Goal: Task Accomplishment & Management: Manage account settings

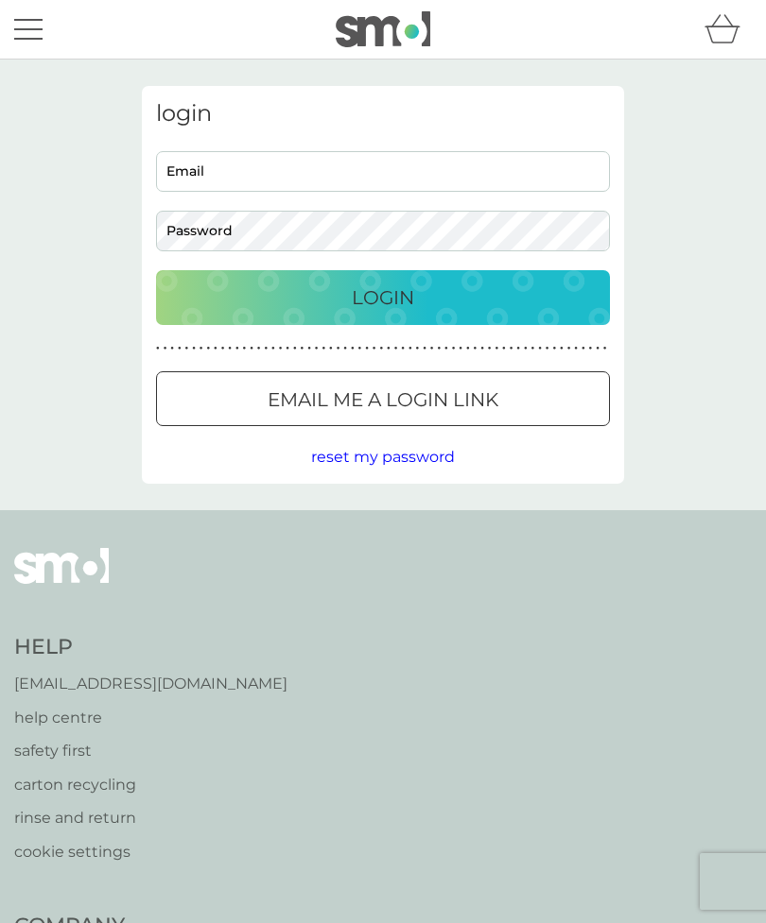
click at [266, 179] on input "Email" at bounding box center [383, 171] width 454 height 41
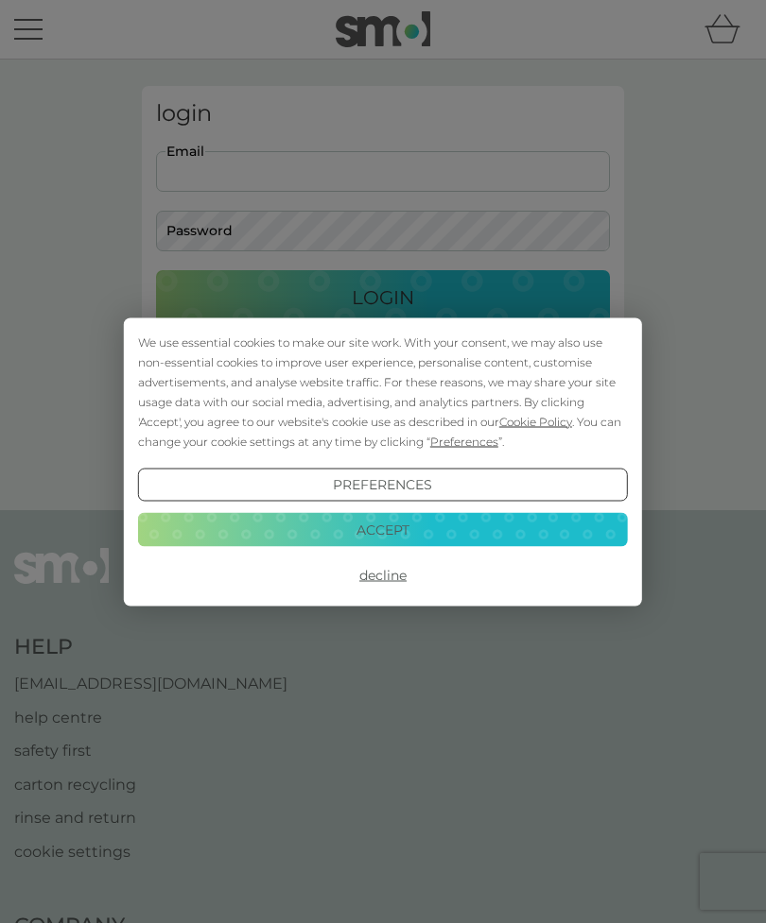
type input "[EMAIL_ADDRESS][DOMAIN_NAME]"
click at [383, 297] on button "Login" at bounding box center [383, 297] width 454 height 55
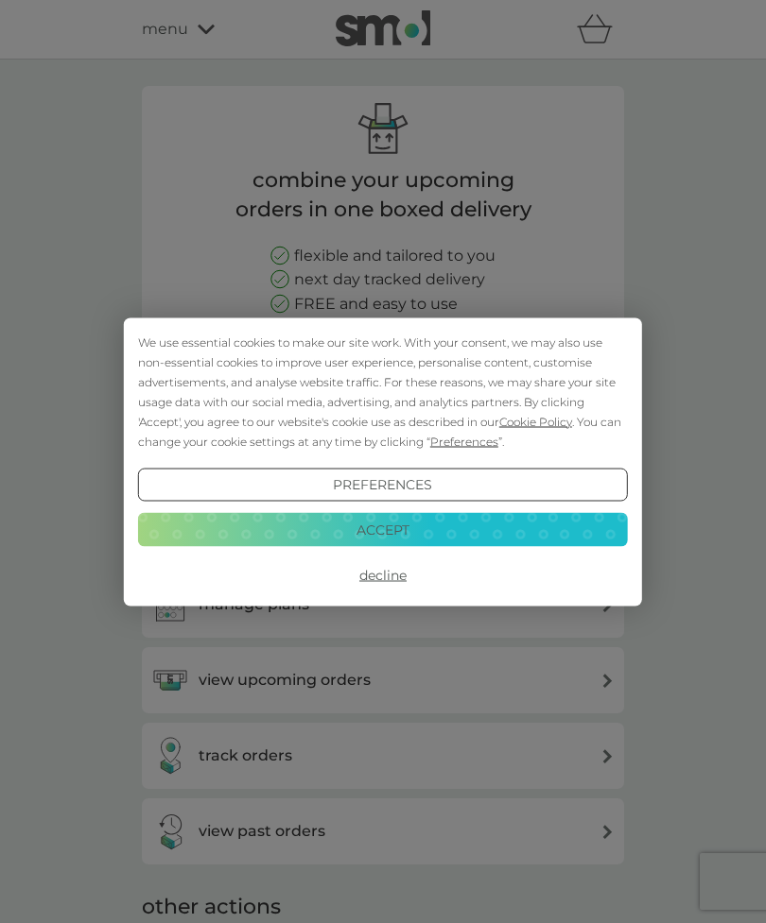
click at [476, 535] on button "Accept" at bounding box center [383, 530] width 490 height 34
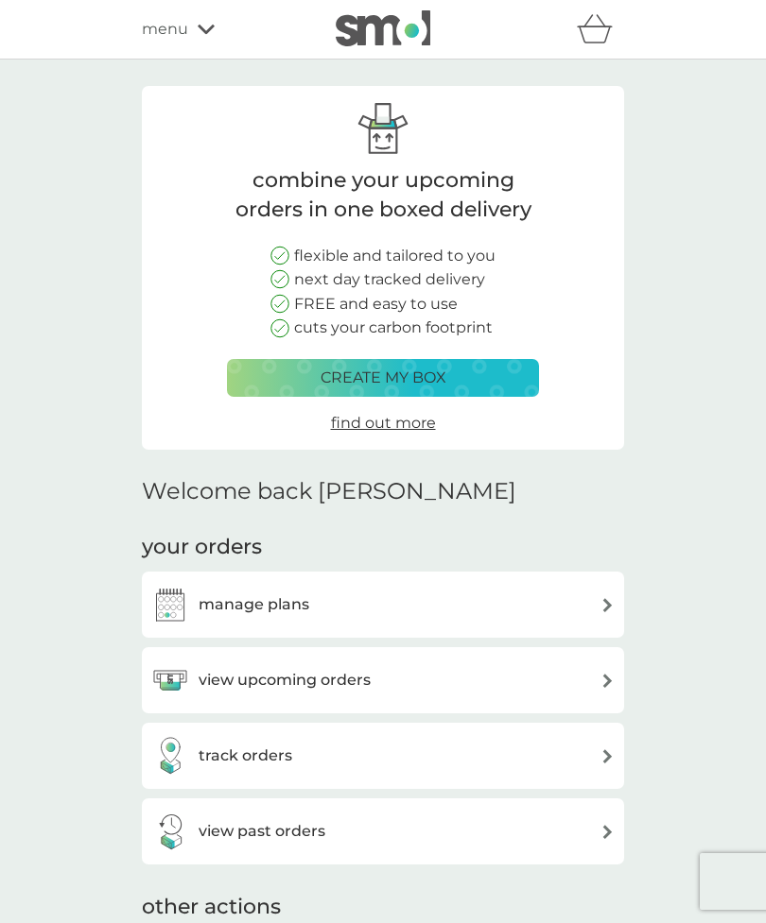
click at [578, 595] on div "manage plans" at bounding box center [382, 605] width 463 height 38
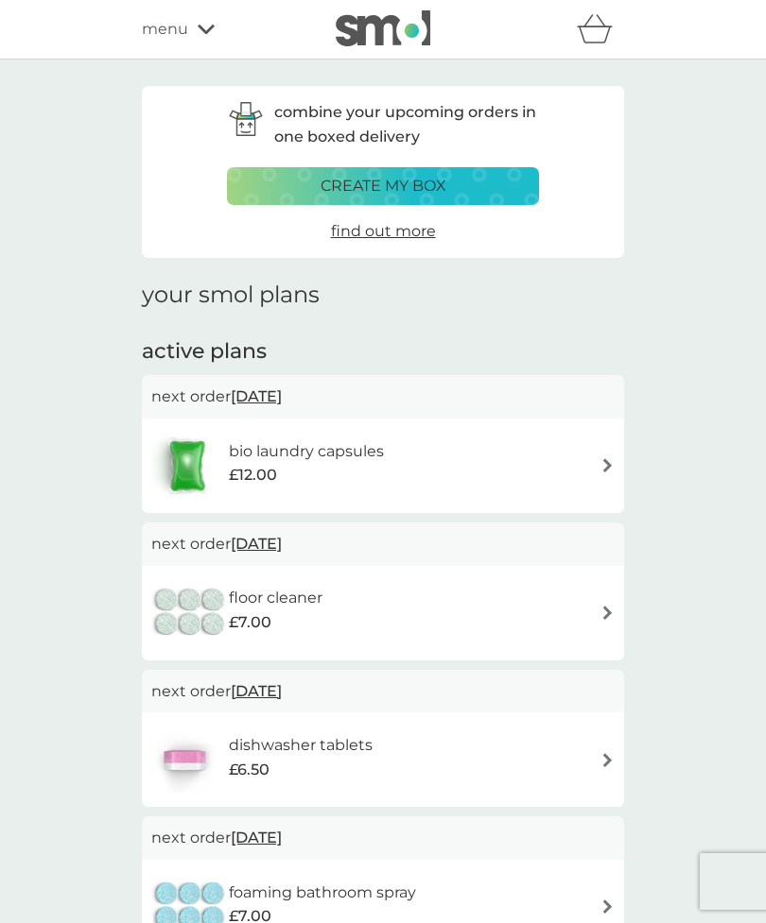
click at [608, 466] on img at bounding box center [607, 465] width 14 height 14
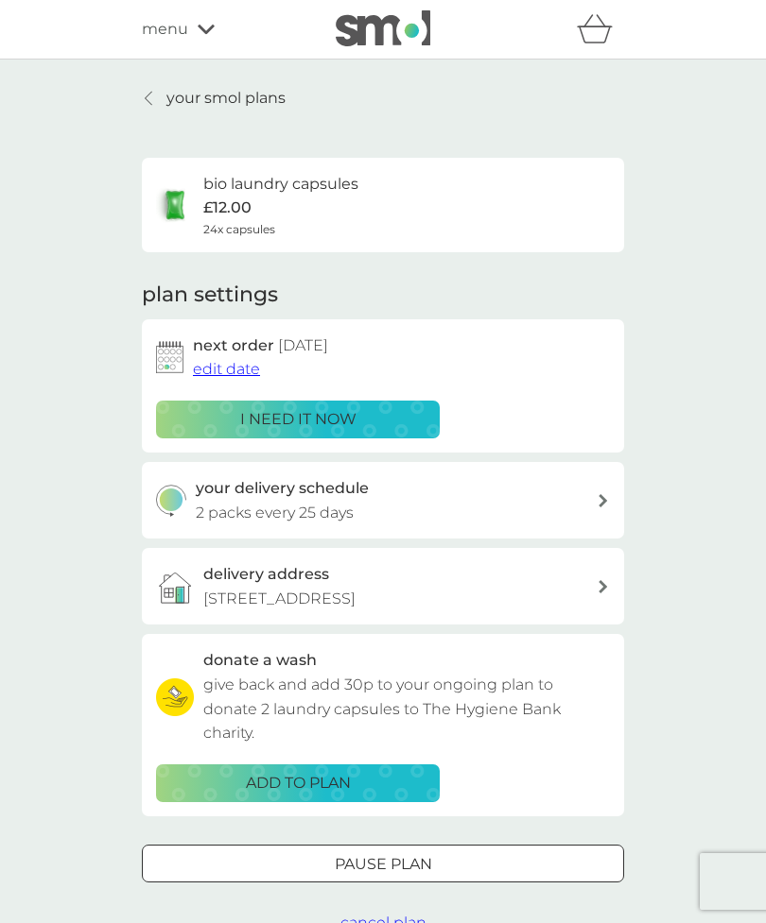
click at [171, 356] on img at bounding box center [169, 357] width 27 height 32
click at [247, 372] on span "edit date" at bounding box center [226, 369] width 67 height 18
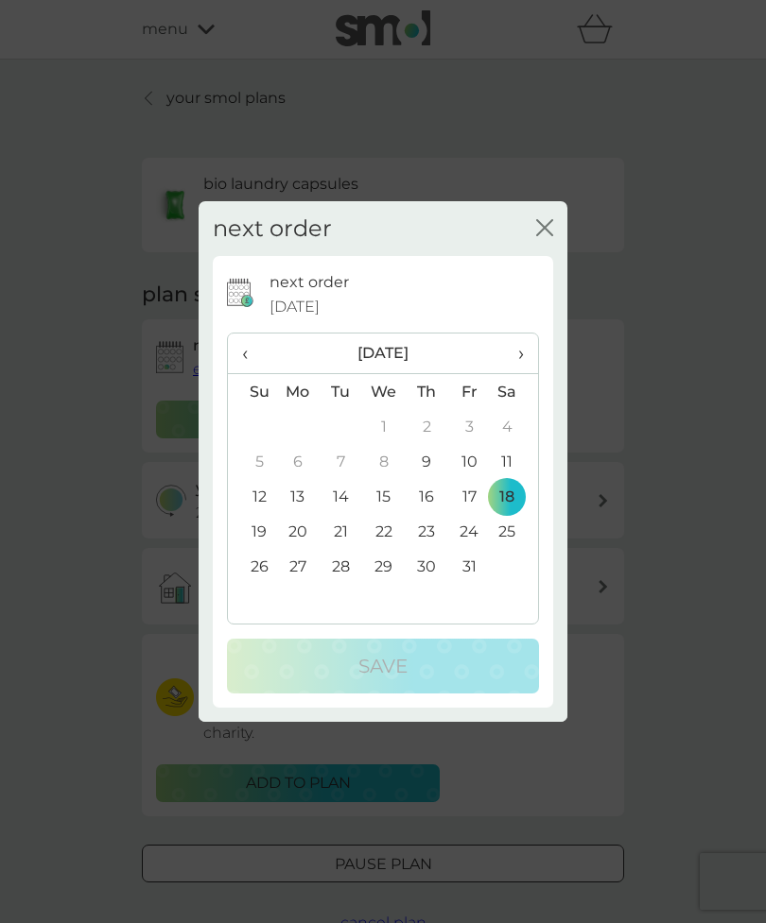
click at [520, 354] on span "›" at bounding box center [514, 354] width 19 height 40
click at [343, 531] on td "18" at bounding box center [340, 531] width 43 height 35
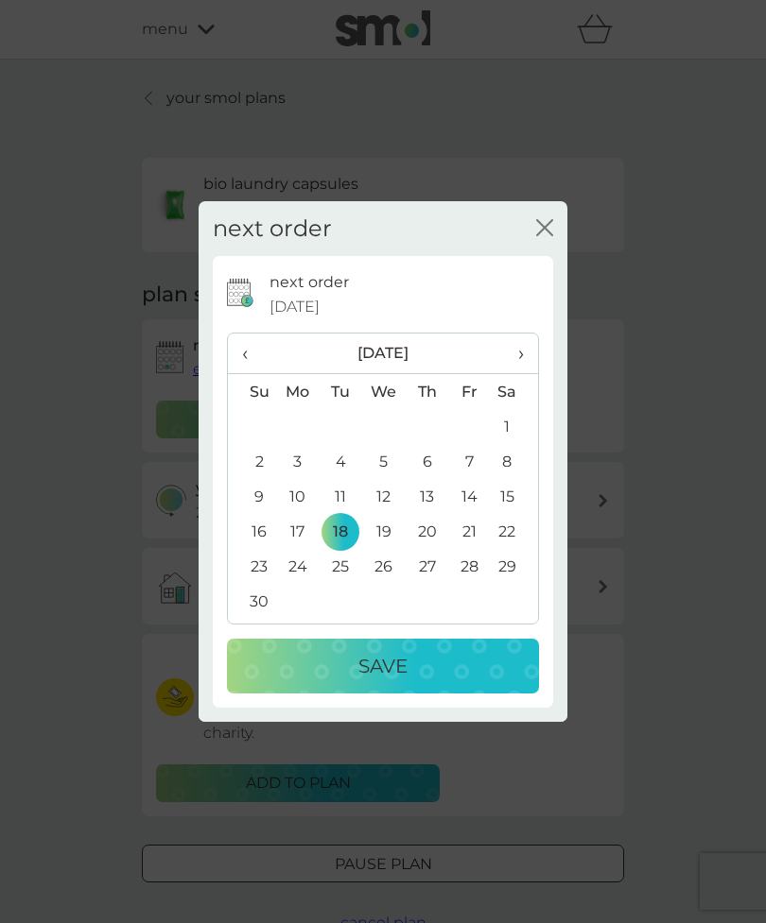
click at [386, 681] on p "Save" at bounding box center [382, 666] width 49 height 30
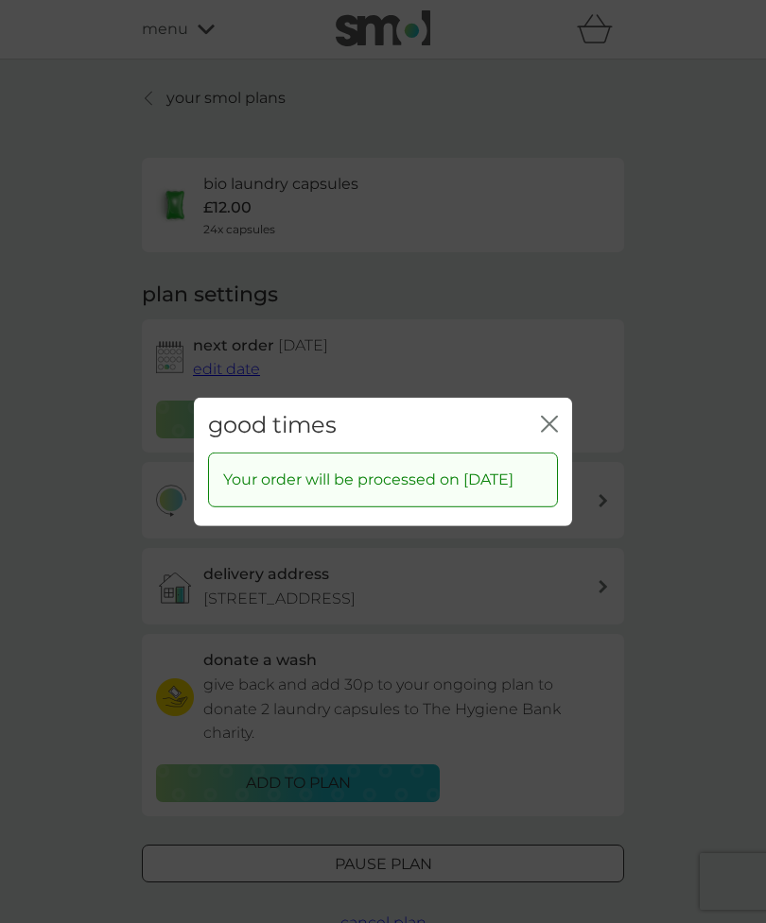
click at [556, 415] on icon "close" at bounding box center [549, 423] width 17 height 17
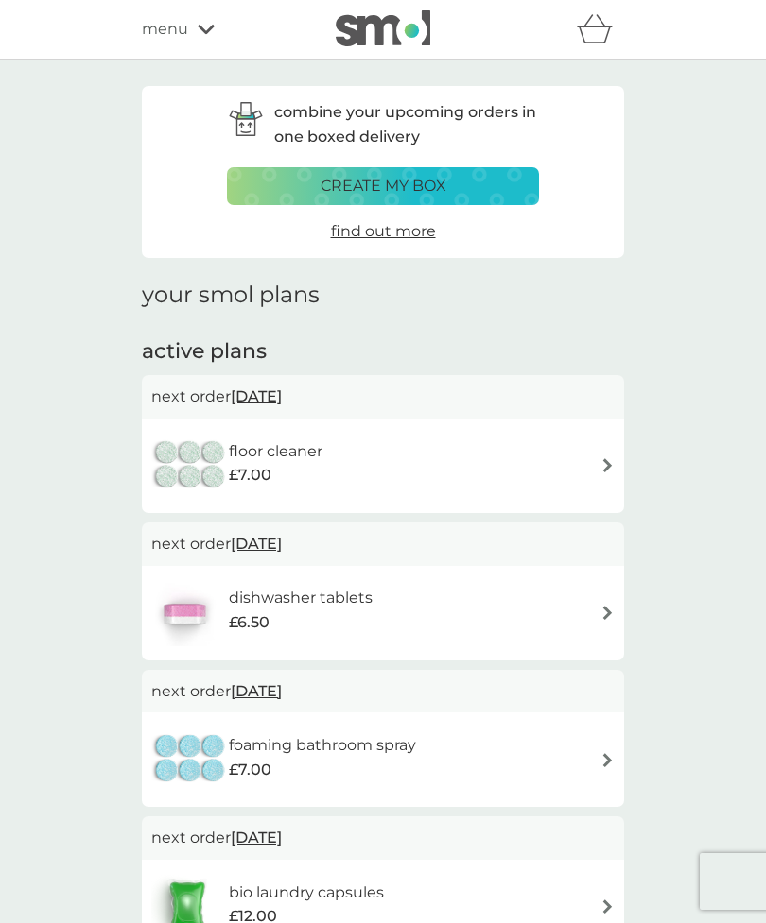
click at [282, 388] on span "19 Oct 2025" at bounding box center [256, 396] width 51 height 37
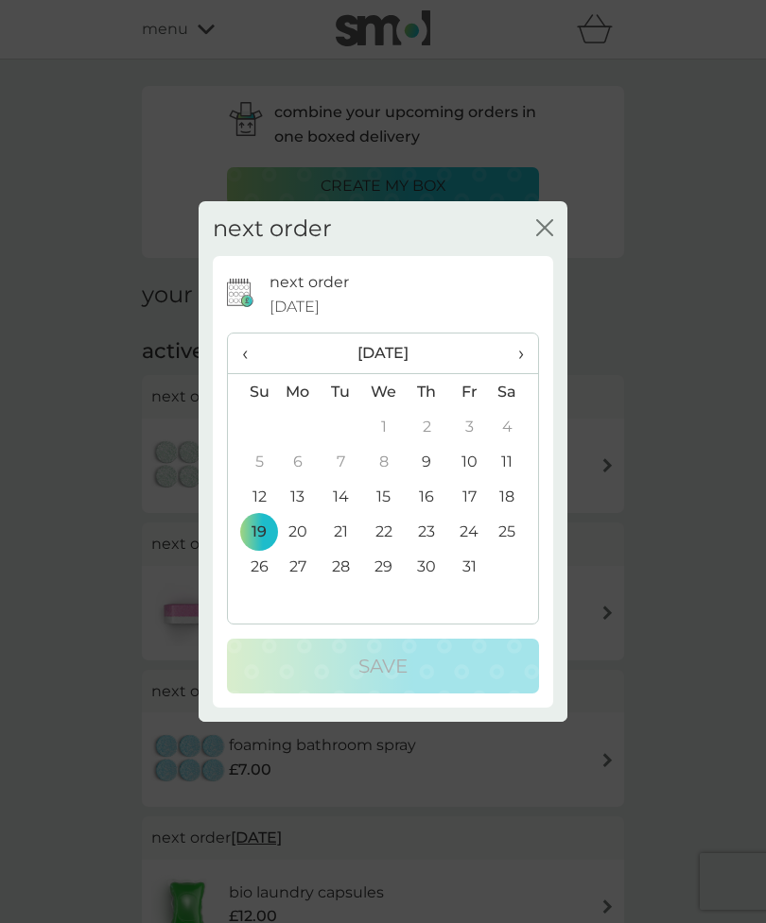
click at [546, 225] on icon "close" at bounding box center [544, 227] width 17 height 17
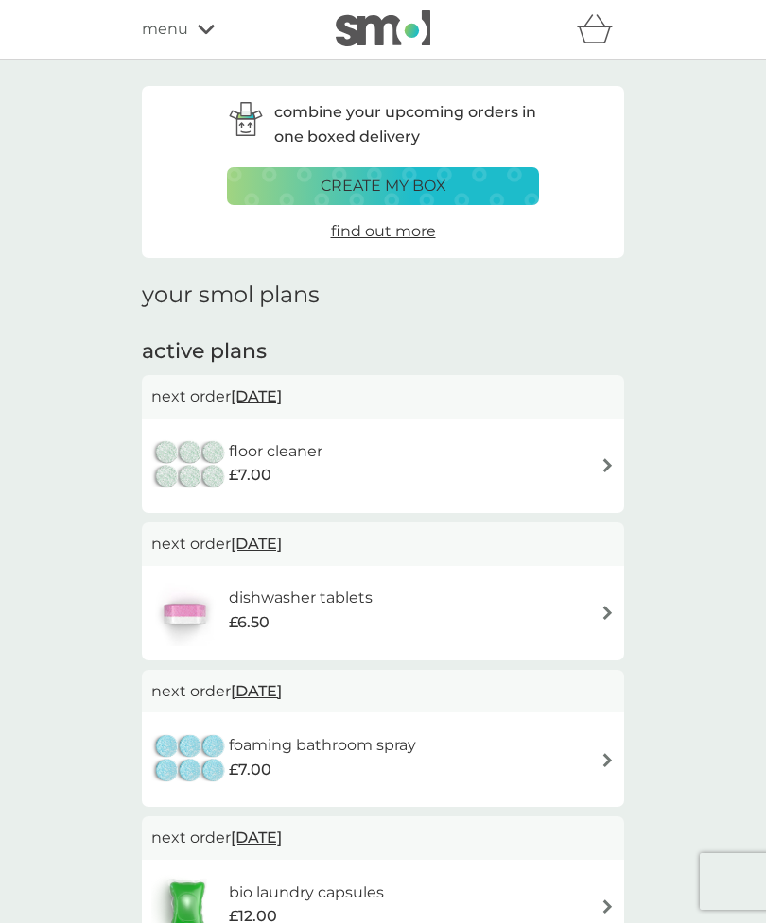
click at [176, 463] on img at bounding box center [190, 466] width 78 height 66
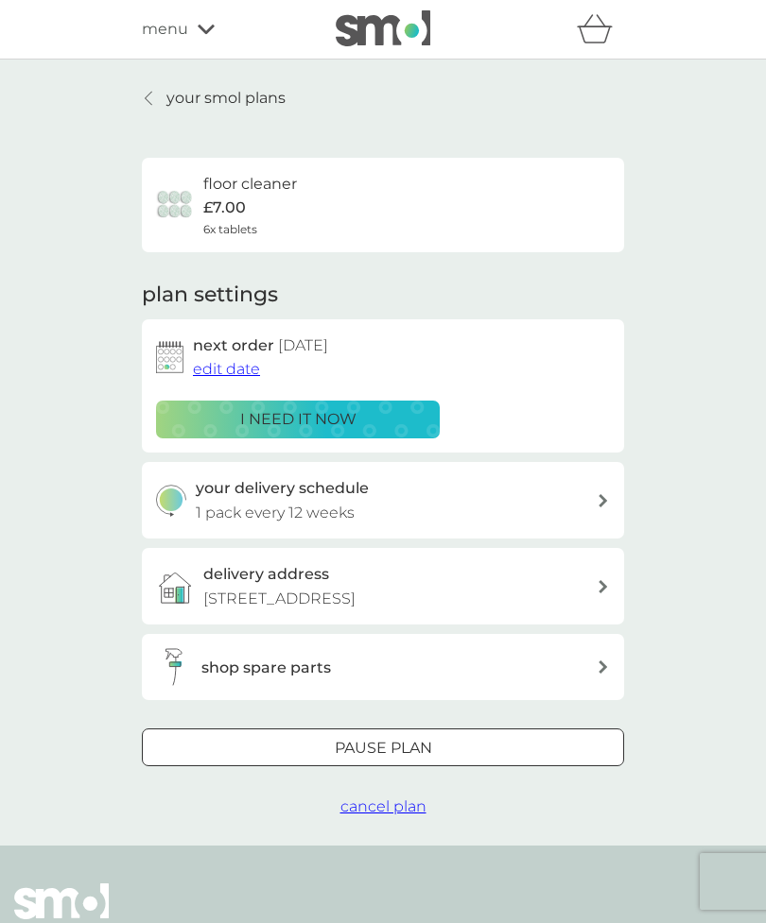
click at [447, 749] on div "Pause plan" at bounding box center [383, 748] width 480 height 25
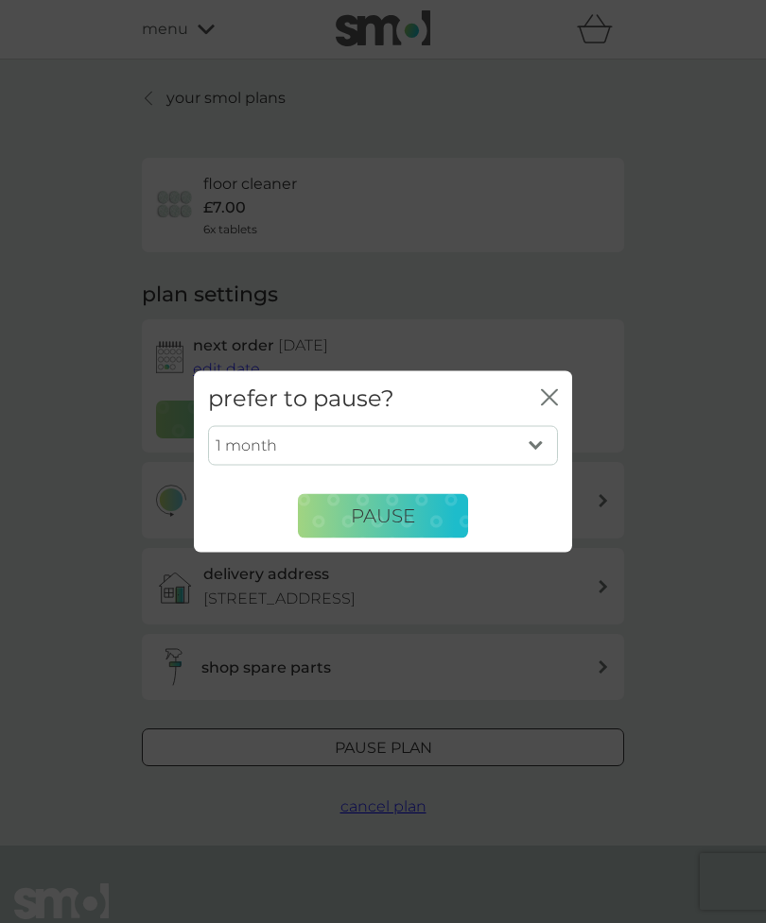
click at [393, 516] on span "Pause" at bounding box center [383, 516] width 64 height 23
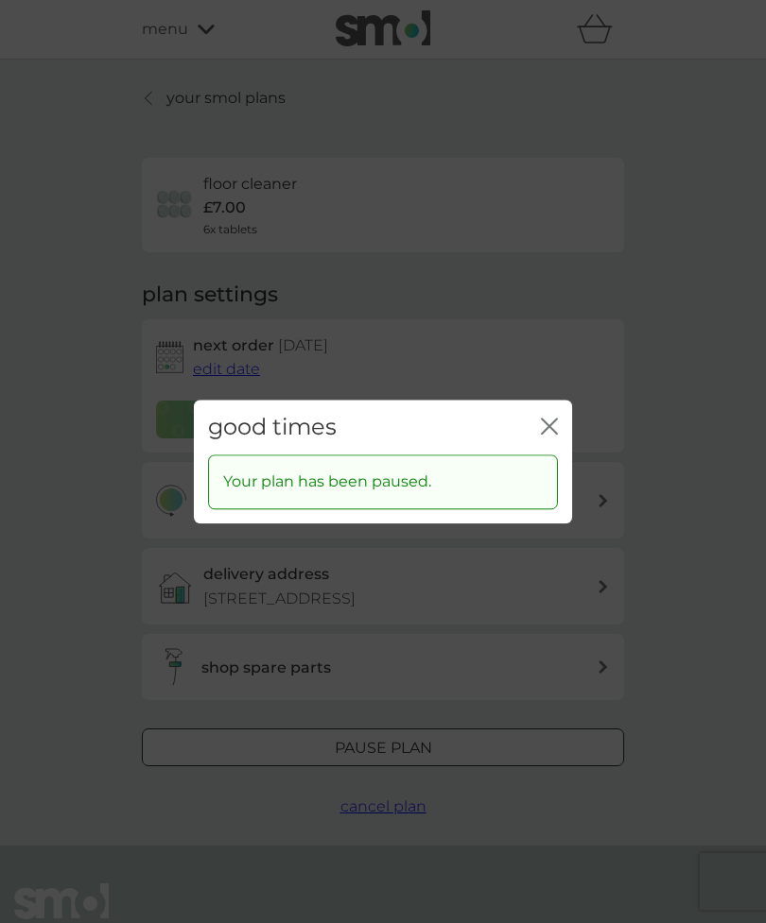
click at [546, 430] on icon "close" at bounding box center [546, 426] width 8 height 15
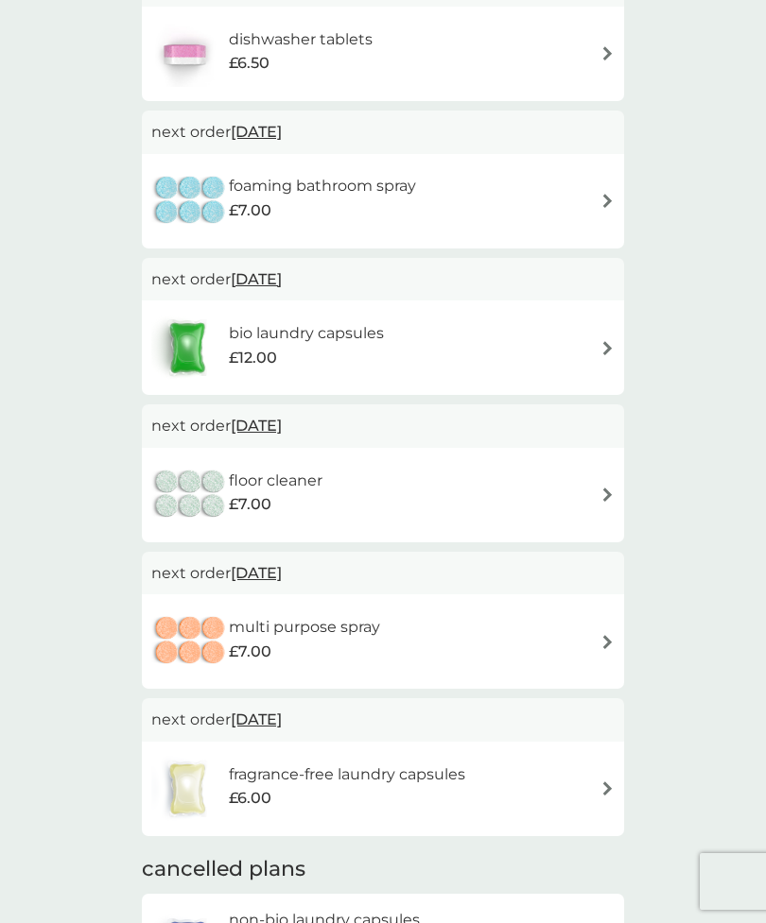
scroll to position [405, 0]
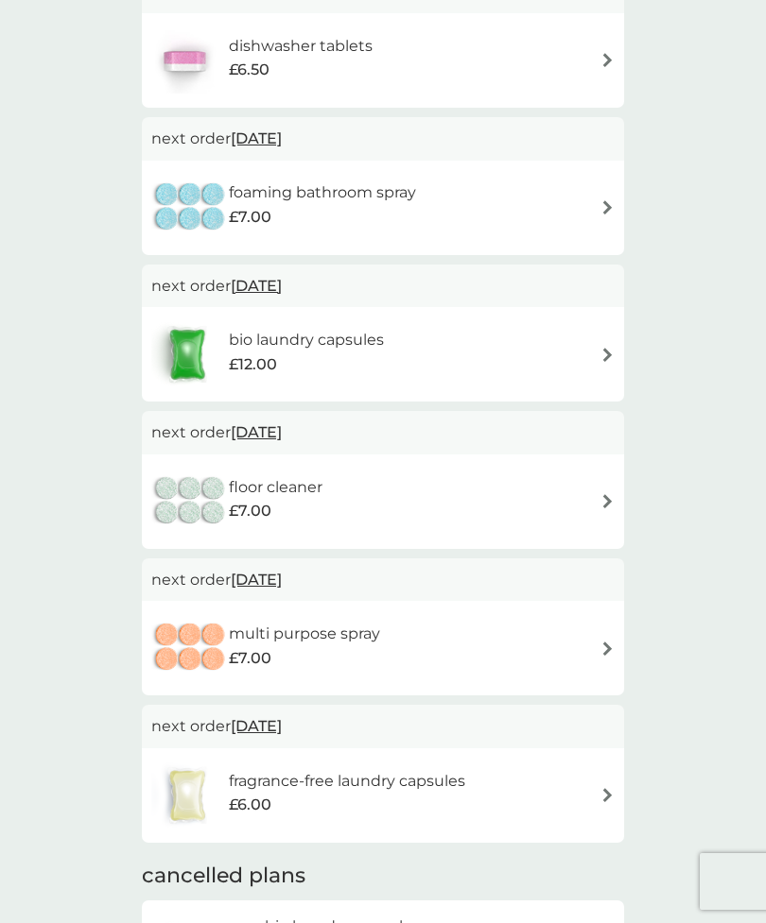
click at [536, 491] on div "floor cleaner £7.00" at bounding box center [382, 502] width 463 height 66
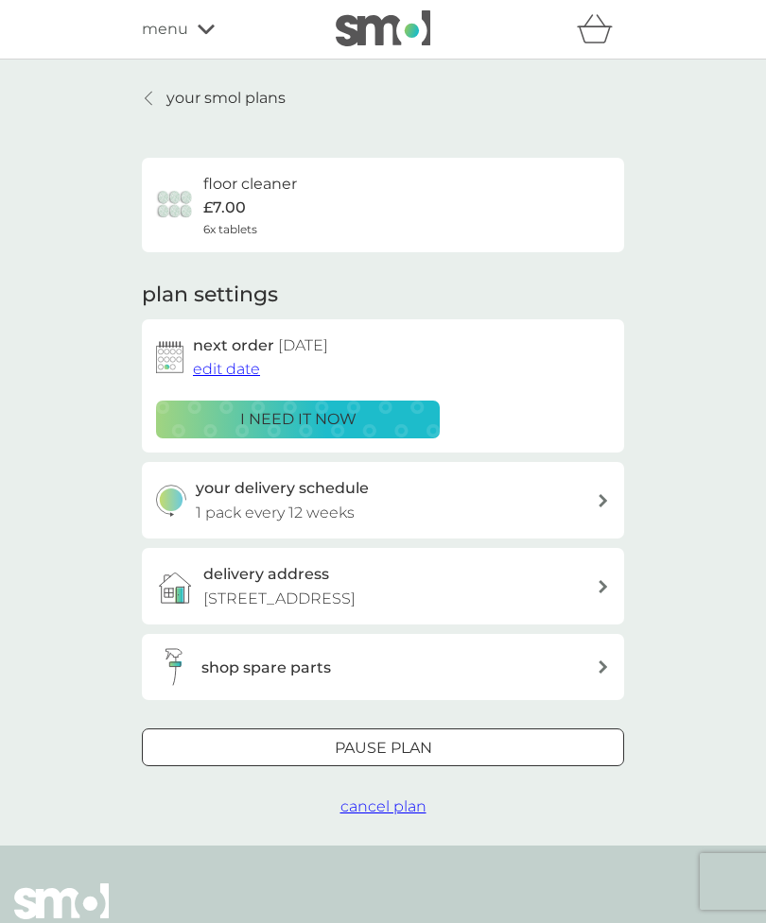
click at [405, 750] on div at bounding box center [383, 749] width 68 height 20
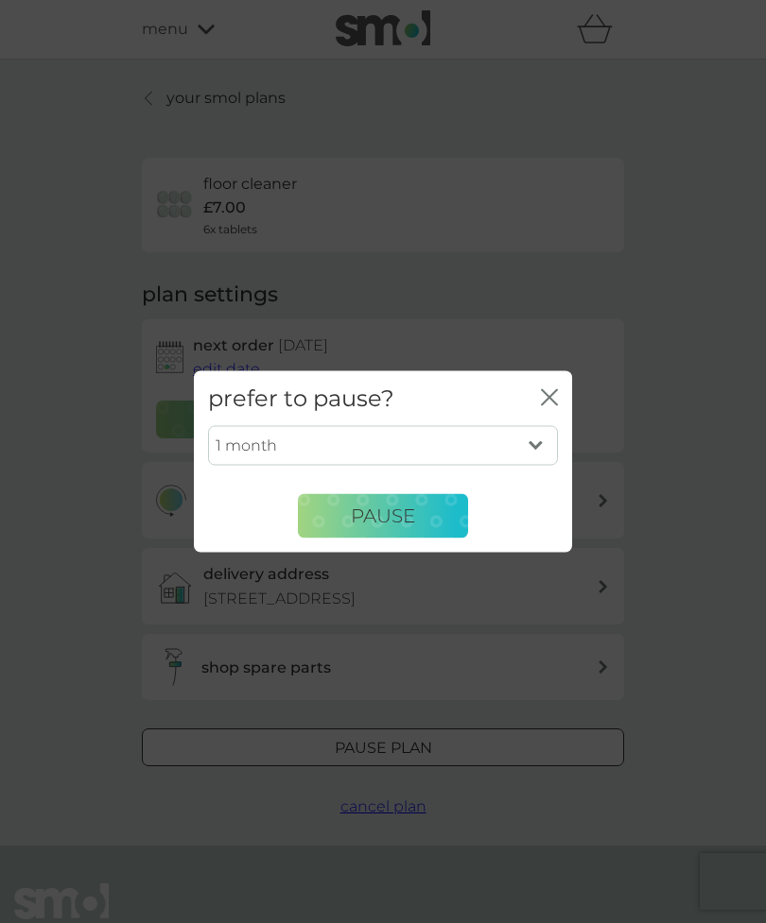
click at [540, 466] on select "1 month 2 months 3 months 4 months 5 months 6 months" at bounding box center [383, 446] width 350 height 40
select select "3"
click at [387, 527] on span "Pause" at bounding box center [383, 516] width 64 height 23
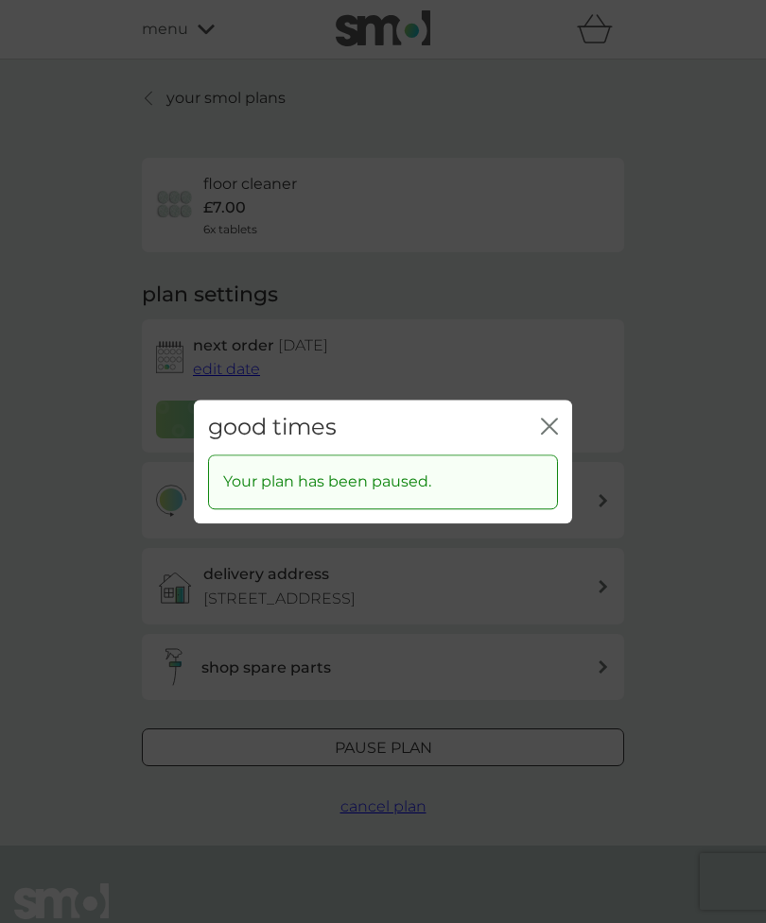
click at [557, 435] on icon "close" at bounding box center [549, 426] width 17 height 17
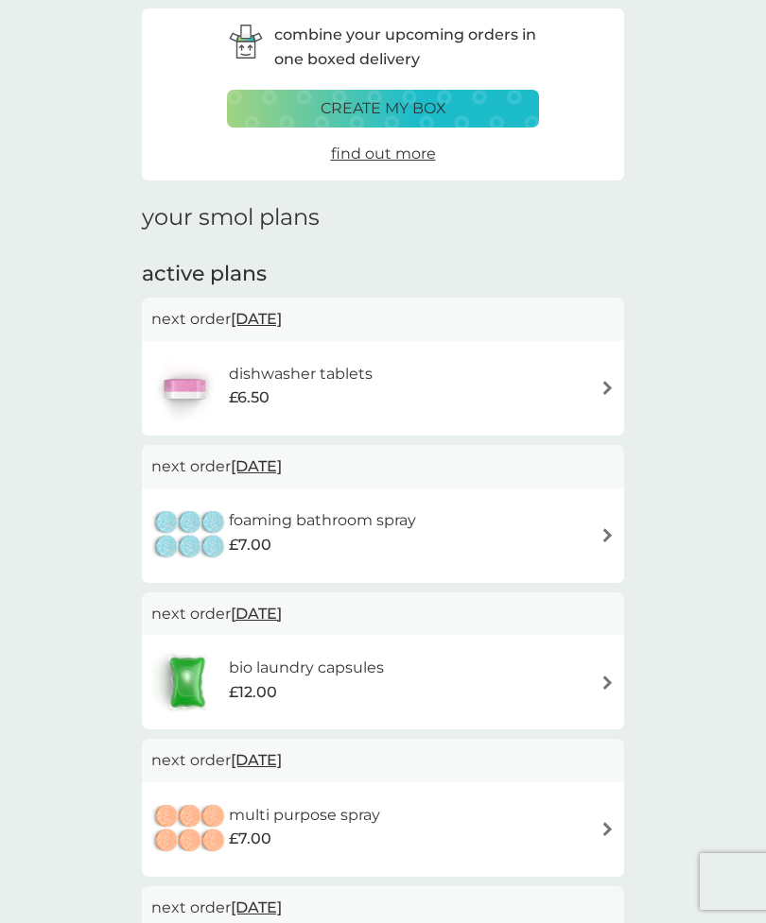
scroll to position [77, 0]
click at [399, 526] on h6 "foaming bathroom spray" at bounding box center [322, 521] width 187 height 25
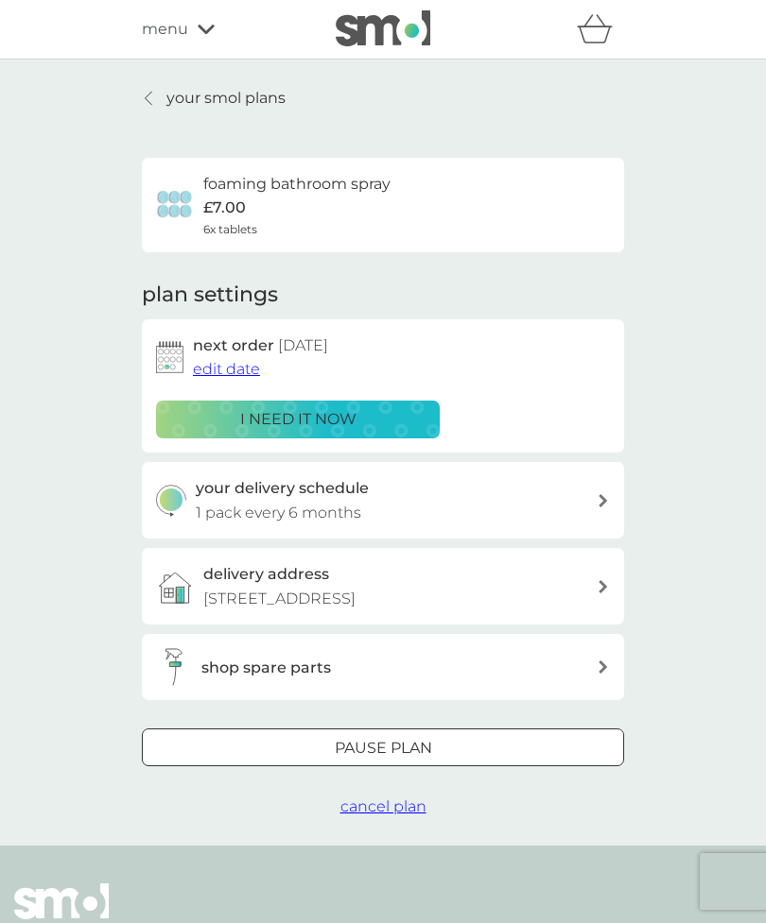
click at [404, 746] on div at bounding box center [383, 749] width 68 height 20
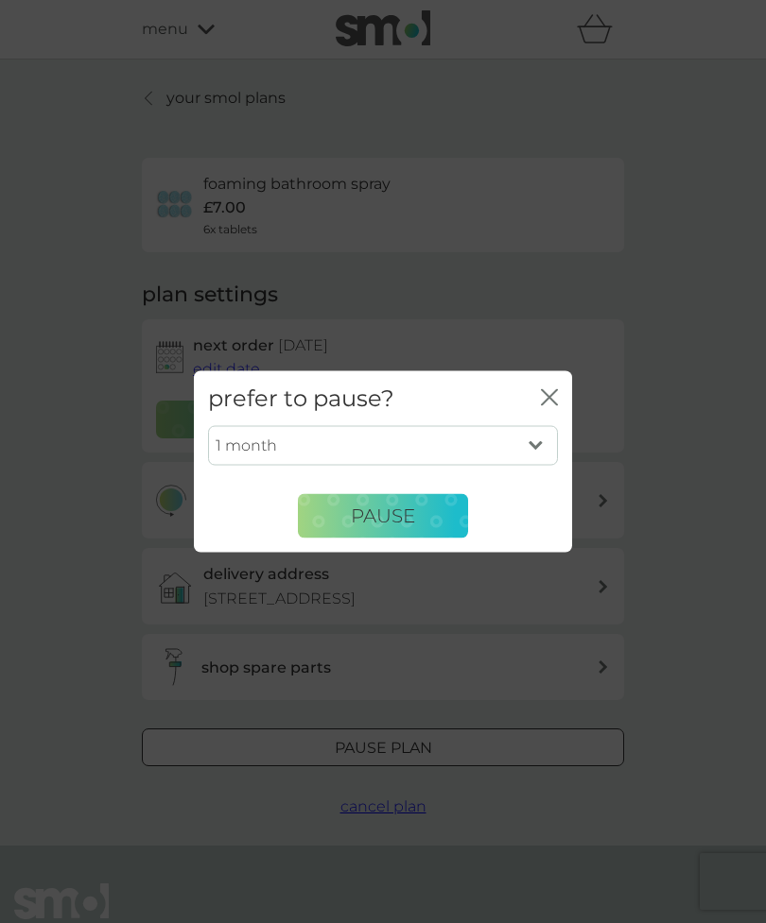
click at [543, 512] on div "1 month 2 months 3 months 4 months 5 months 6 months Pause" at bounding box center [383, 482] width 350 height 112
click at [530, 528] on div "1 month 2 months 3 months 4 months 5 months 6 months Pause" at bounding box center [383, 482] width 350 height 112
click at [544, 526] on div "1 month 2 months 3 months 4 months 5 months 6 months Pause" at bounding box center [383, 482] width 350 height 112
click at [543, 519] on div "1 month 2 months 3 months 4 months 5 months 6 months Pause" at bounding box center [383, 482] width 350 height 112
click at [287, 514] on div "1 month 2 months 3 months 4 months 5 months 6 months Pause" at bounding box center [383, 482] width 350 height 112
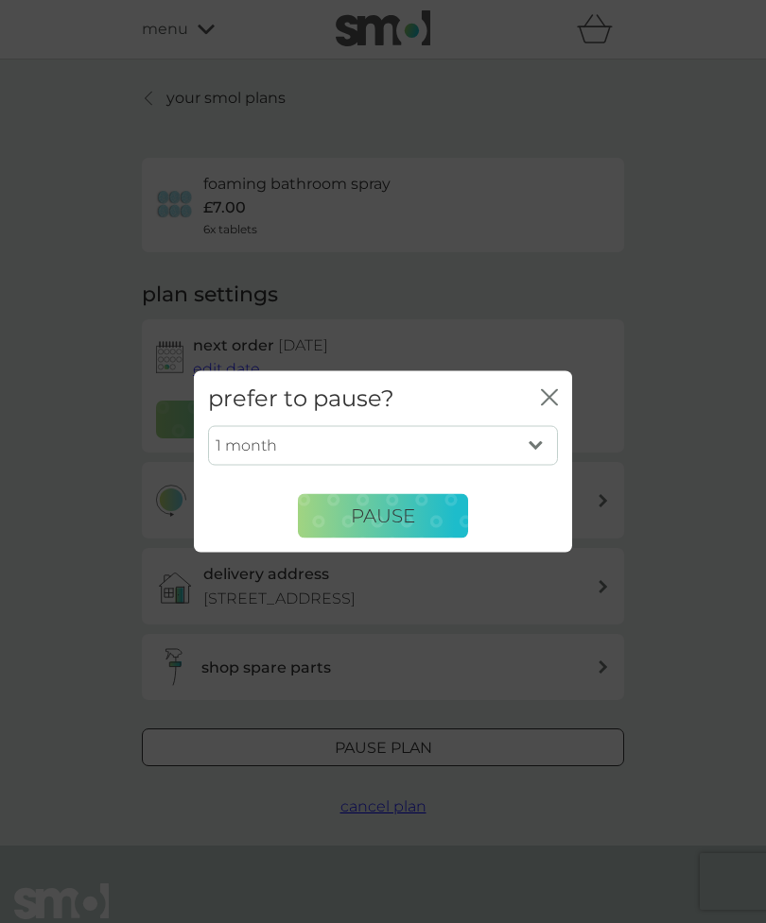
click at [557, 476] on div "1 month 2 months 3 months 4 months 5 months 6 months Pause" at bounding box center [383, 482] width 350 height 112
click at [548, 463] on select "1 month 2 months 3 months 4 months 5 months 6 months" at bounding box center [383, 446] width 350 height 40
select select "2"
click at [419, 601] on div "prefer to pause? close 1 month 2 months 3 months 4 months 5 months 6 months Pau…" at bounding box center [383, 461] width 766 height 923
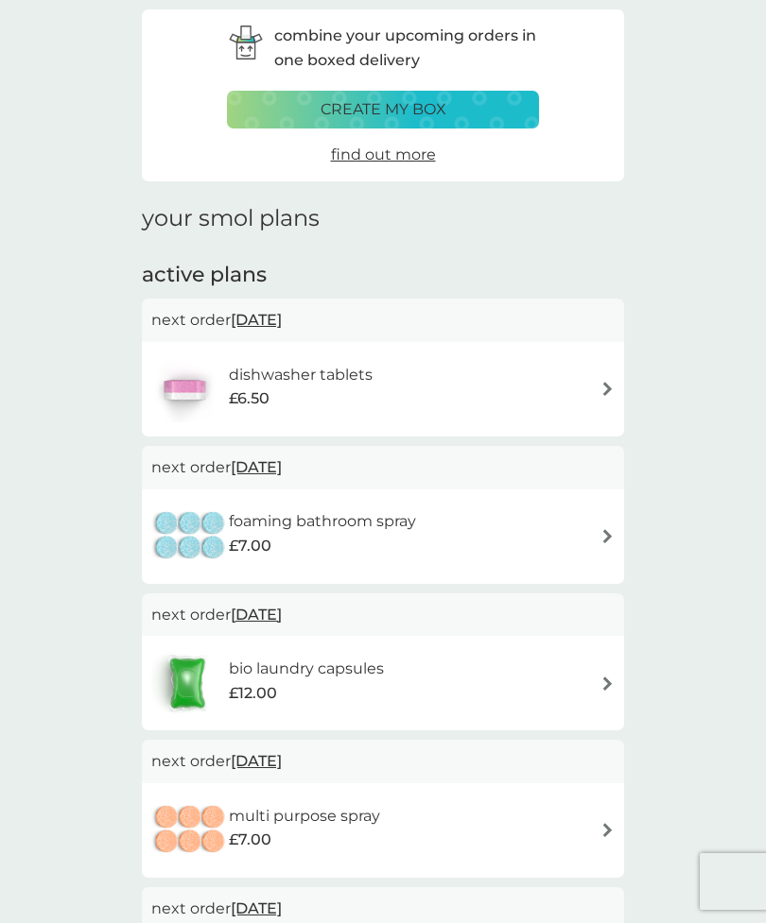
scroll to position [57, 0]
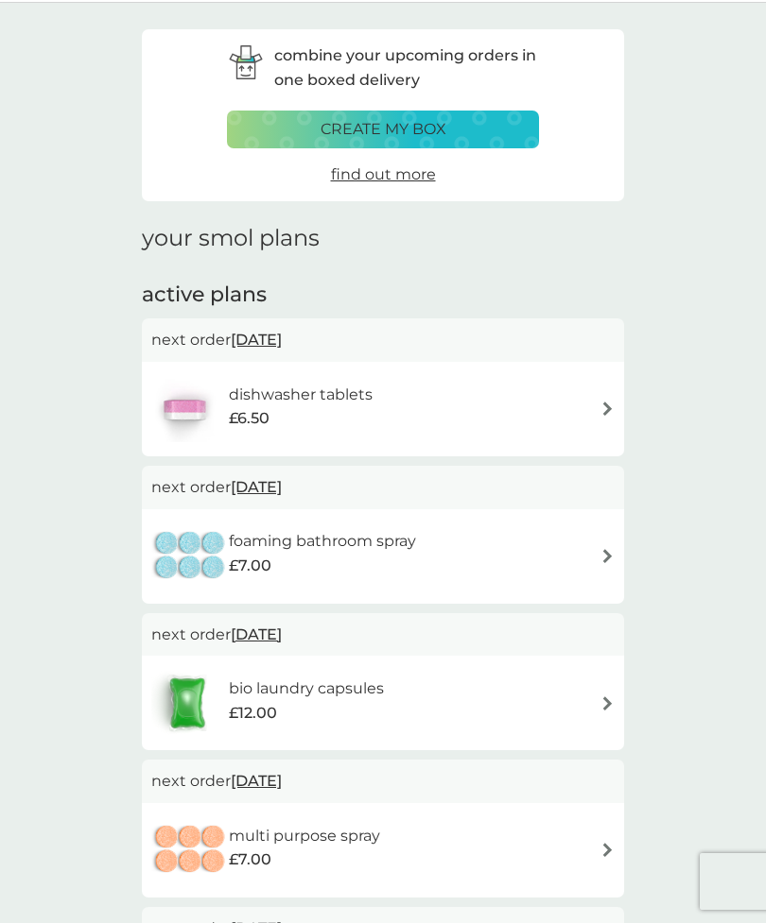
click at [179, 555] on img at bounding box center [190, 557] width 78 height 66
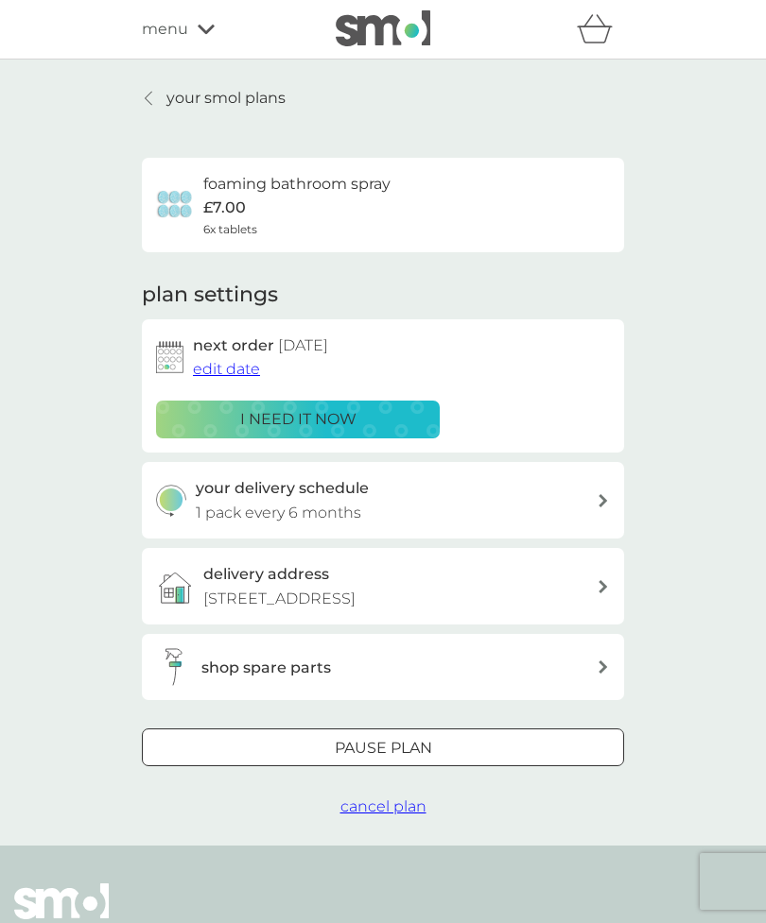
click at [427, 746] on p "Pause plan" at bounding box center [383, 748] width 97 height 25
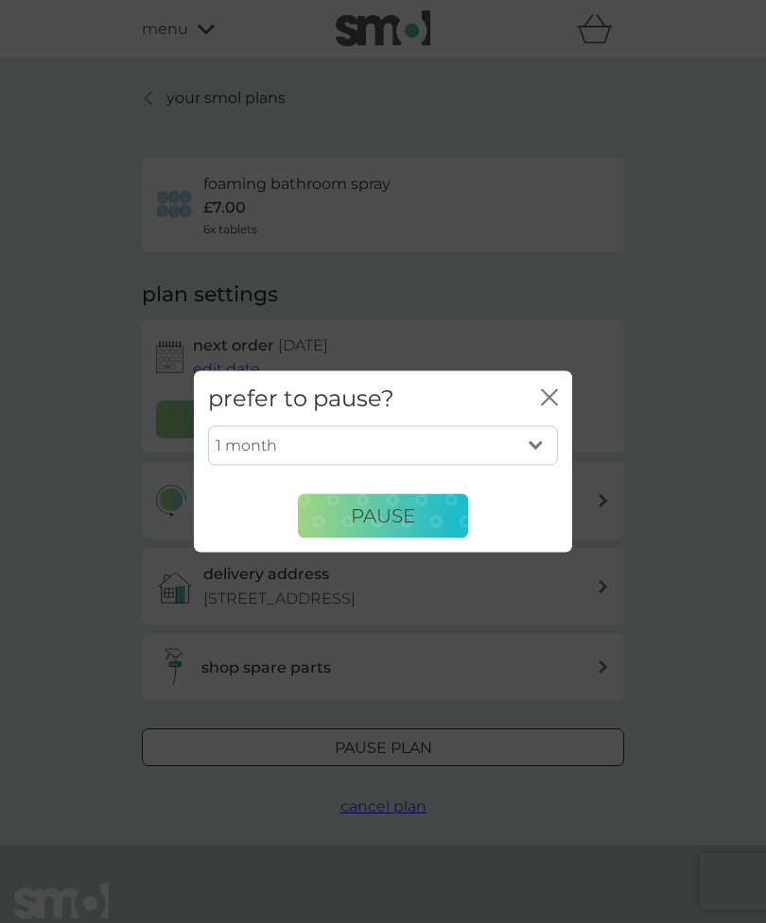
click at [540, 466] on select "1 month 2 months 3 months 4 months 5 months 6 months" at bounding box center [383, 446] width 350 height 40
select select "3"
click at [381, 527] on span "Pause" at bounding box center [383, 516] width 64 height 23
